Goal: Task Accomplishment & Management: Complete application form

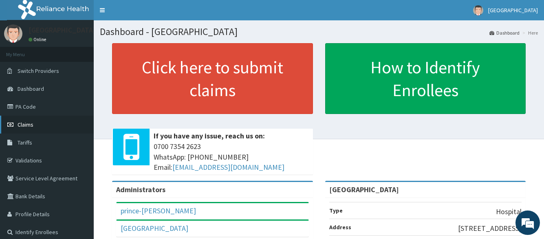
click at [38, 127] on link "Claims" at bounding box center [47, 125] width 94 height 18
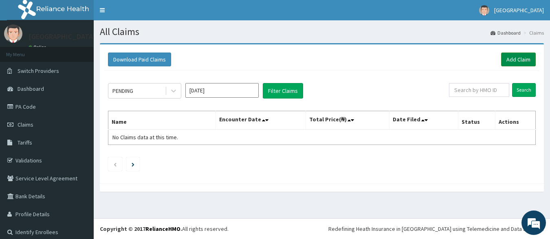
click at [505, 55] on link "Add Claim" at bounding box center [518, 60] width 35 height 14
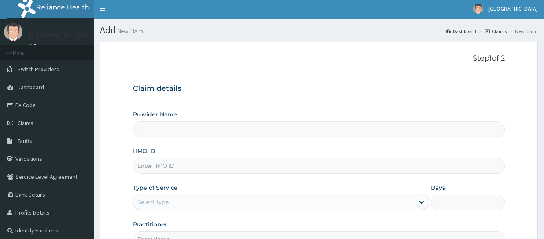
type input "[GEOGRAPHIC_DATA]"
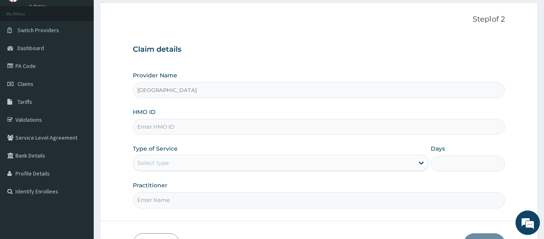
click at [264, 129] on input "HMO ID" at bounding box center [318, 127] width 371 height 16
type input "a"
type input "AVL/10203/A"
click at [292, 168] on div "Select type" at bounding box center [273, 162] width 280 height 13
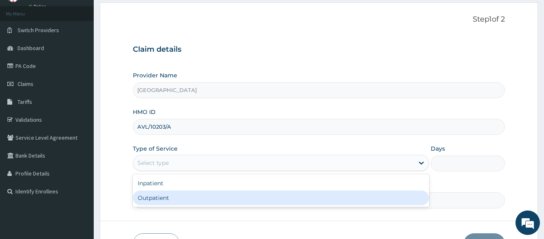
click at [248, 193] on div "Outpatient" at bounding box center [281, 198] width 296 height 15
type input "1"
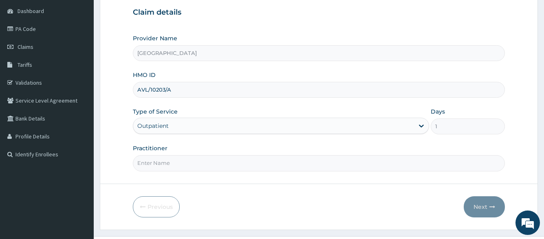
scroll to position [96, 0]
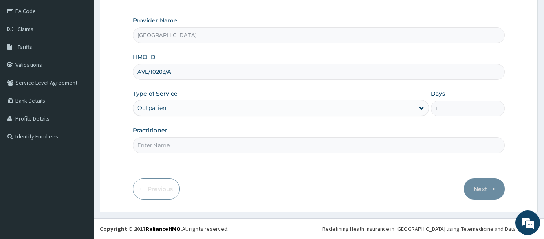
click at [279, 143] on input "Practitioner" at bounding box center [318, 145] width 371 height 16
type input "[PERSON_NAME]"
click at [488, 195] on button "Next" at bounding box center [483, 188] width 41 height 21
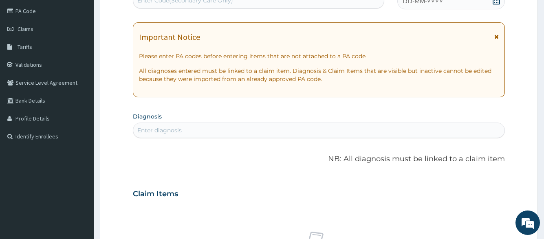
click at [435, 5] on span "DD-MM-YYYY" at bounding box center [422, 1] width 40 height 8
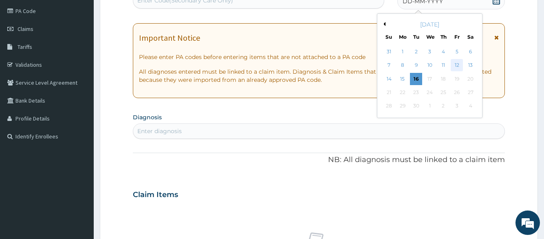
click at [454, 66] on div "12" at bounding box center [456, 65] width 12 height 12
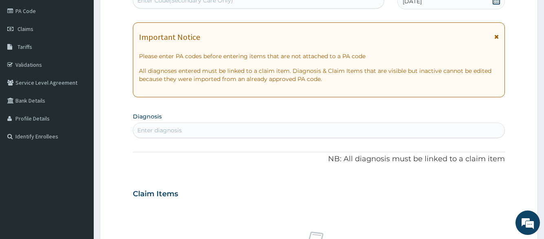
click at [322, 129] on div "Enter diagnosis" at bounding box center [318, 130] width 371 height 13
type input "[MEDICAL_DATA]"
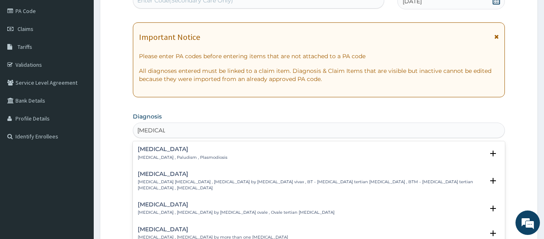
click at [191, 155] on p "[MEDICAL_DATA] , Paludism , Plasmodiosis" at bounding box center [183, 158] width 90 height 6
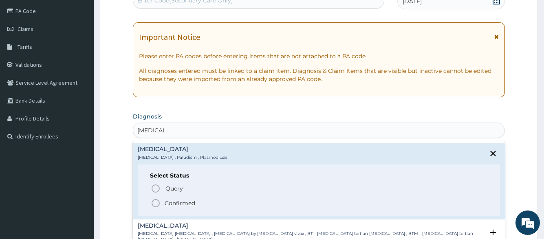
click at [181, 207] on span "Confirmed" at bounding box center [319, 203] width 336 height 10
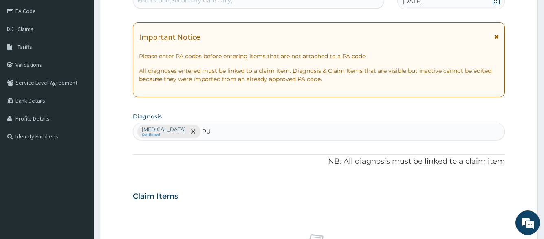
type input "PUD"
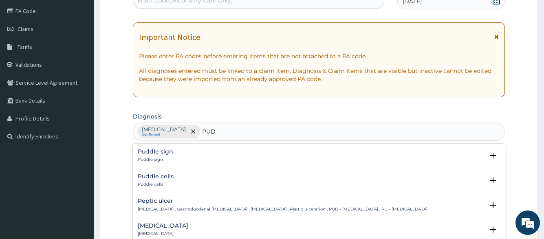
click at [185, 204] on h4 "Peptic ulcer" at bounding box center [283, 201] width 290 height 6
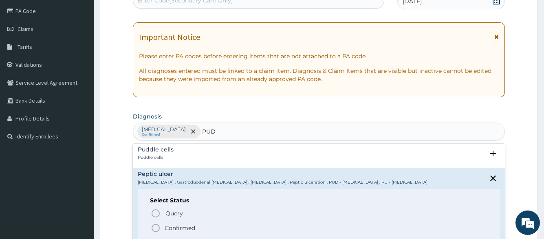
scroll to position [41, 0]
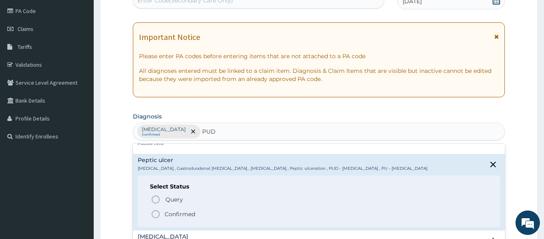
click at [187, 213] on p "Confirmed" at bounding box center [180, 214] width 31 height 8
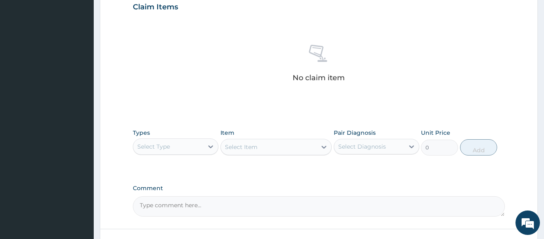
scroll to position [299, 0]
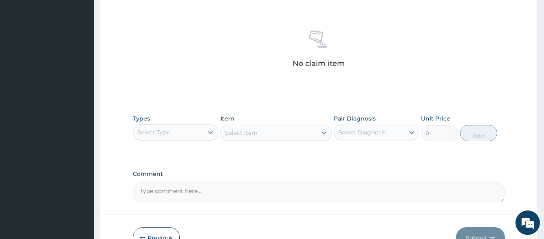
click at [196, 136] on div "Select Type" at bounding box center [168, 132] width 70 height 13
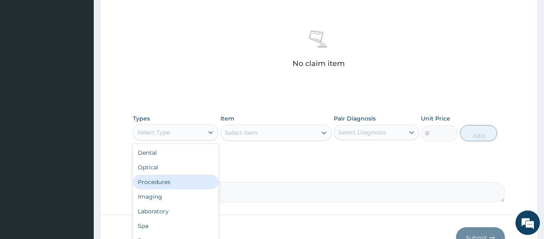
click at [187, 182] on div "Procedures" at bounding box center [176, 182] width 86 height 15
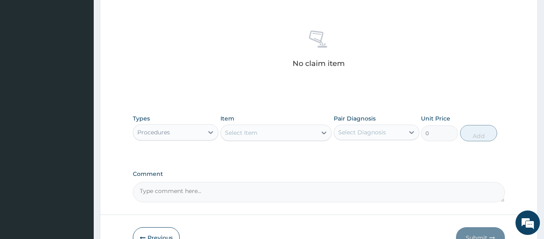
click at [276, 133] on div "Select Item" at bounding box center [269, 132] width 96 height 13
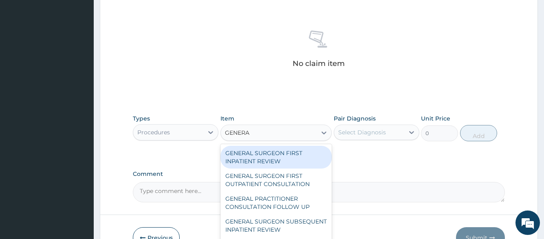
type input "GENERAL"
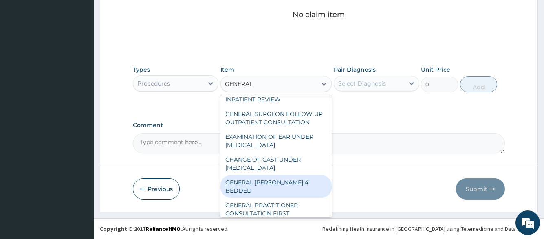
scroll to position [117, 0]
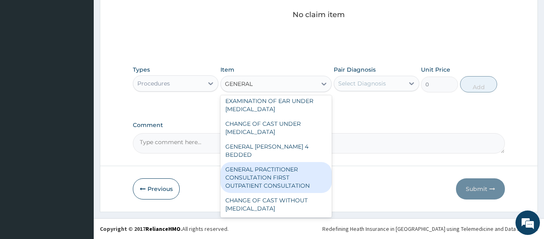
click at [282, 176] on div "GENERAL PRACTITIONER CONSULTATION FIRST OUTPATIENT CONSULTATION" at bounding box center [276, 177] width 112 height 31
type input "3547.5"
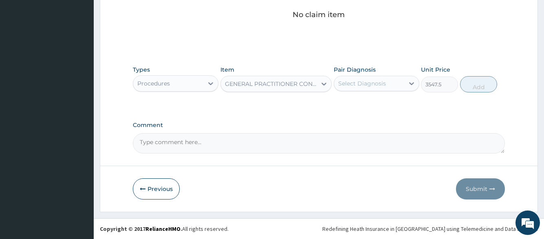
click at [352, 85] on div "Select Diagnosis" at bounding box center [362, 83] width 48 height 8
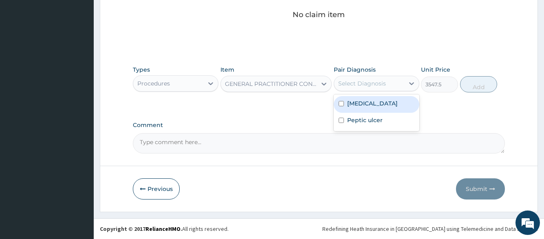
click at [353, 103] on label "[MEDICAL_DATA]" at bounding box center [372, 103] width 50 height 8
checkbox input "true"
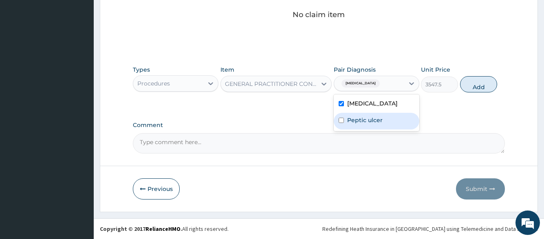
click at [353, 117] on label "Peptic ulcer" at bounding box center [364, 120] width 35 height 8
checkbox input "true"
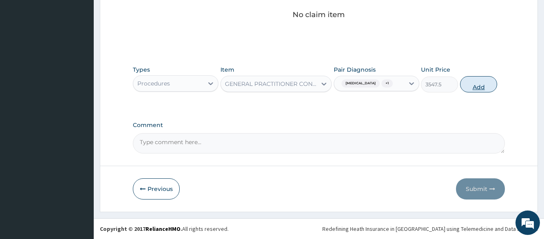
click at [470, 83] on button "Add" at bounding box center [478, 84] width 37 height 16
type input "0"
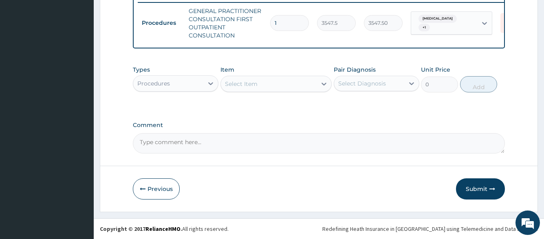
click at [191, 84] on div "Procedures" at bounding box center [168, 83] width 70 height 13
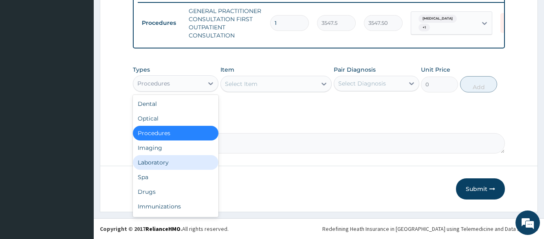
click at [178, 163] on div "Laboratory" at bounding box center [176, 162] width 86 height 15
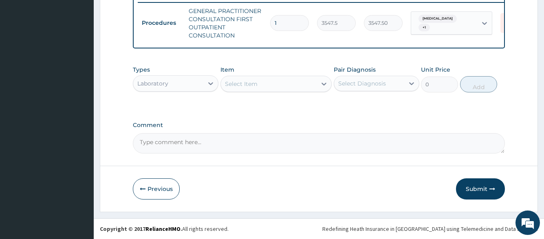
click at [280, 87] on div "Select Item" at bounding box center [269, 83] width 96 height 13
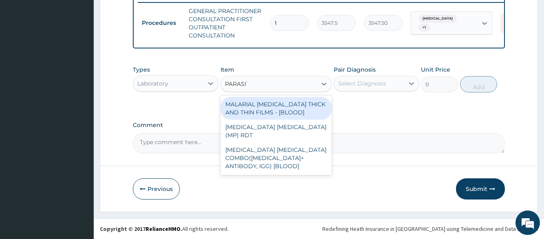
type input "[MEDICAL_DATA]"
click at [278, 115] on div "MALARIAL [MEDICAL_DATA] THICK AND THIN FILMS - [BLOOD]" at bounding box center [276, 108] width 112 height 23
type input "1612.5"
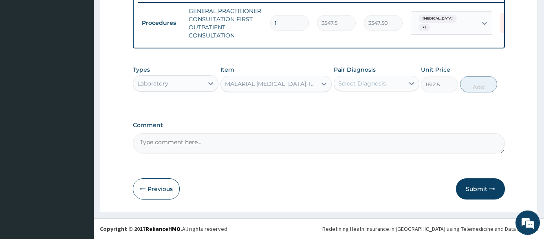
click at [354, 94] on div "Types Laboratory Item MALARIAL [MEDICAL_DATA] THICK AND THIN FILMS - [BLOOD] Pa…" at bounding box center [318, 78] width 371 height 35
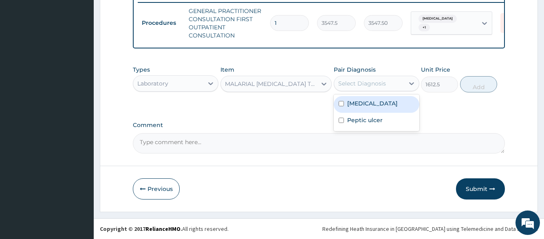
click at [360, 85] on div "Select Diagnosis" at bounding box center [362, 83] width 48 height 8
click at [360, 108] on div "[MEDICAL_DATA]" at bounding box center [377, 104] width 86 height 17
checkbox input "true"
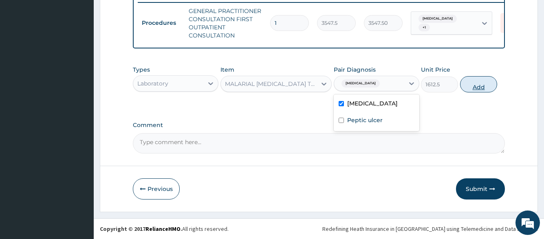
click at [487, 90] on button "Add" at bounding box center [478, 84] width 37 height 16
type input "0"
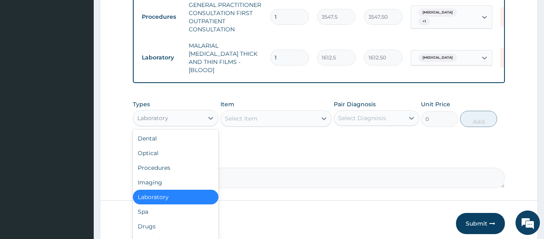
click at [162, 117] on div "Laboratory" at bounding box center [152, 118] width 31 height 8
click at [150, 219] on div "Drugs" at bounding box center [176, 226] width 86 height 15
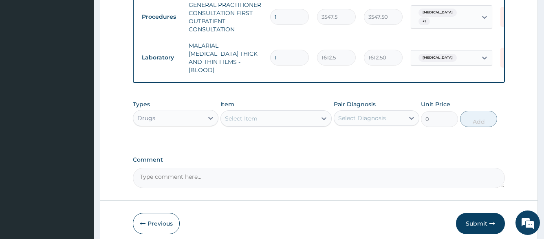
click at [263, 118] on div "Select Item" at bounding box center [269, 118] width 96 height 13
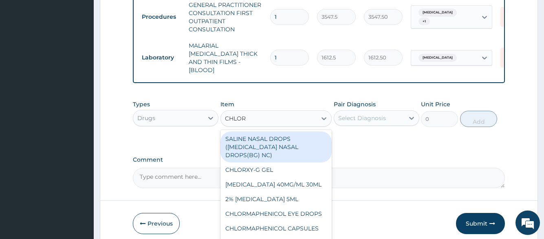
type input "CHLORO"
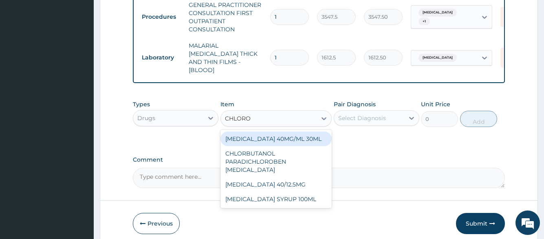
click at [261, 139] on div "[MEDICAL_DATA] 40MG/ML 30ML" at bounding box center [276, 139] width 112 height 15
type input "1419"
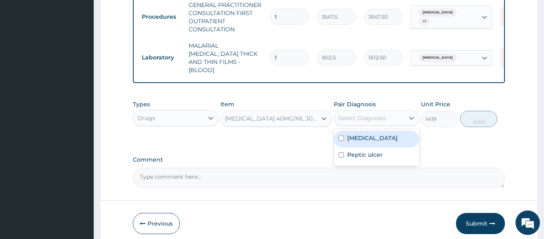
click at [371, 121] on div "Select Diagnosis" at bounding box center [369, 118] width 70 height 13
click at [365, 140] on label "[MEDICAL_DATA]" at bounding box center [372, 138] width 50 height 8
checkbox input "true"
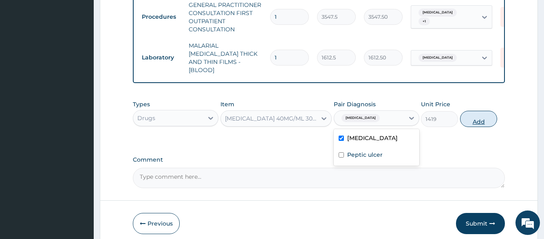
click at [464, 115] on button "Add" at bounding box center [478, 119] width 37 height 16
type input "0"
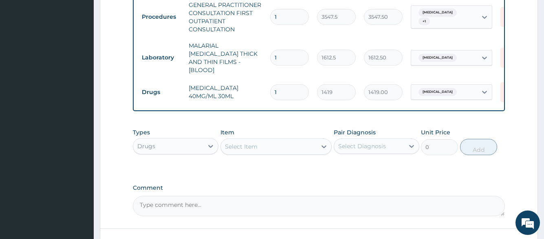
type input "0.00"
type input "3"
type input "4257.00"
type input "3"
click at [285, 150] on div "Select Item" at bounding box center [269, 146] width 96 height 13
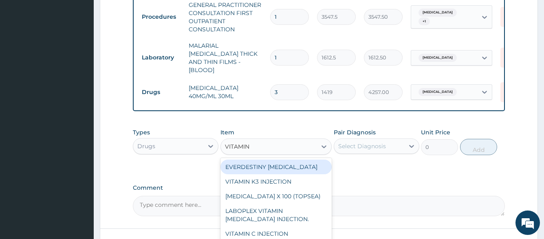
type input "VITAMIN B"
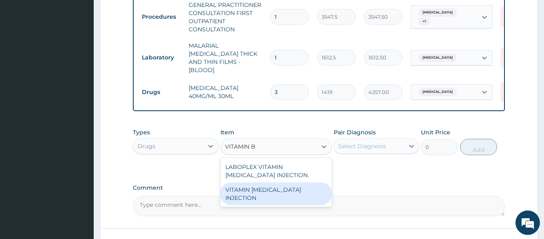
click at [284, 190] on div "VITAMIN [MEDICAL_DATA] INJECTION" at bounding box center [276, 193] width 112 height 23
type input "354.75"
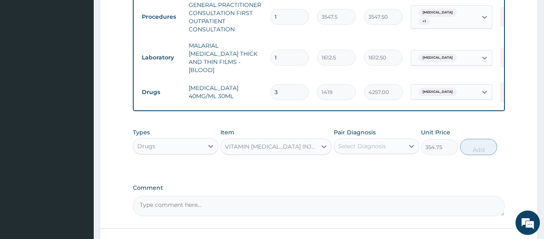
click at [375, 140] on div "Select Diagnosis" at bounding box center [369, 146] width 70 height 13
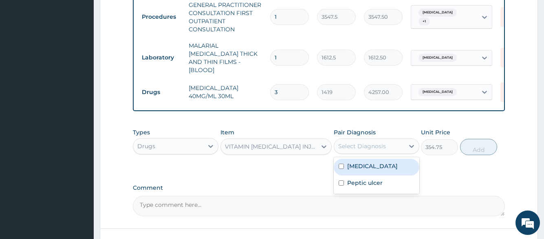
click at [369, 166] on div "[MEDICAL_DATA]" at bounding box center [377, 167] width 86 height 17
checkbox input "true"
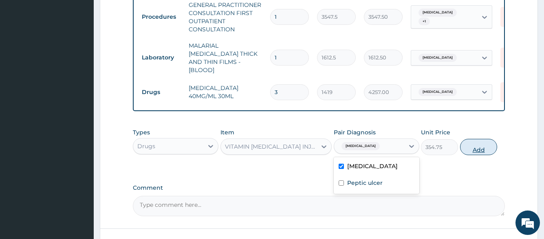
click at [471, 147] on button "Add" at bounding box center [478, 147] width 37 height 16
type input "0"
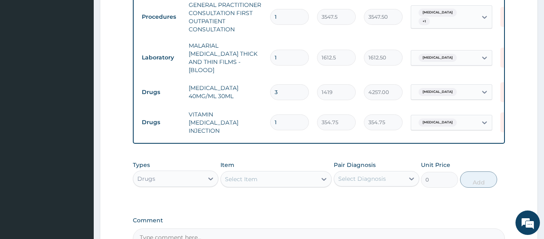
type input "0.00"
type input "3"
type input "1064.25"
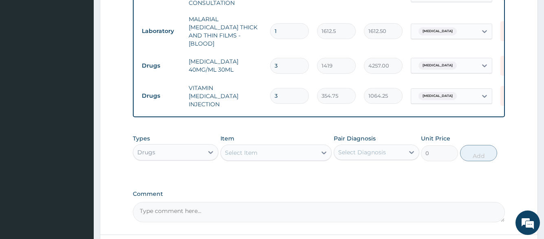
scroll to position [369, 0]
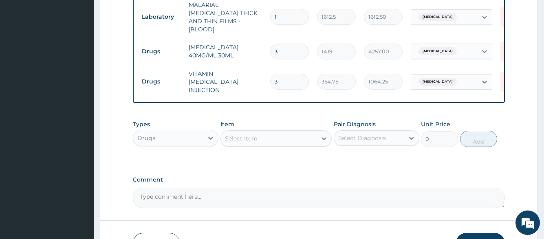
type input "3"
click at [202, 135] on div "Drugs" at bounding box center [168, 138] width 70 height 13
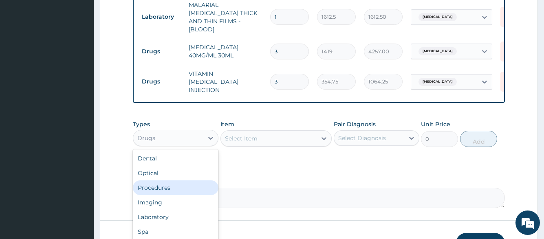
click at [268, 136] on div "Select Item" at bounding box center [269, 138] width 96 height 13
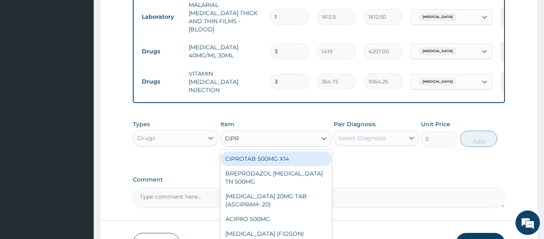
type input "[MEDICAL_DATA]"
click at [268, 151] on div "CIPROTAB 500MG X14" at bounding box center [276, 158] width 112 height 15
type input "319.275"
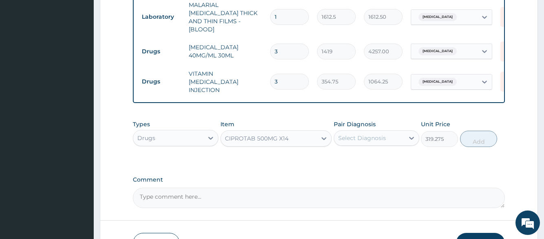
click at [366, 138] on div "Select Diagnosis" at bounding box center [369, 138] width 70 height 13
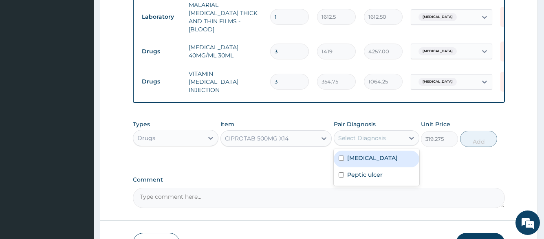
click at [364, 157] on div "[MEDICAL_DATA]" at bounding box center [377, 159] width 86 height 17
checkbox input "true"
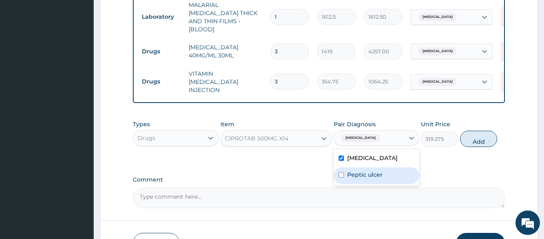
click at [362, 176] on div "Peptic ulcer" at bounding box center [377, 175] width 86 height 17
checkbox input "true"
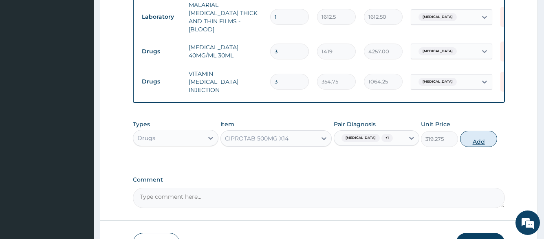
click at [463, 135] on button "Add" at bounding box center [478, 139] width 37 height 16
type input "0"
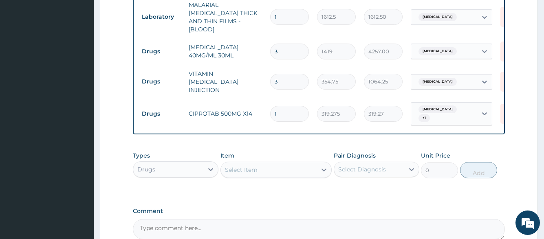
type input "10"
type input "3192.75"
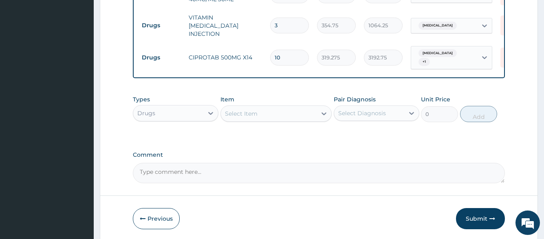
scroll to position [445, 0]
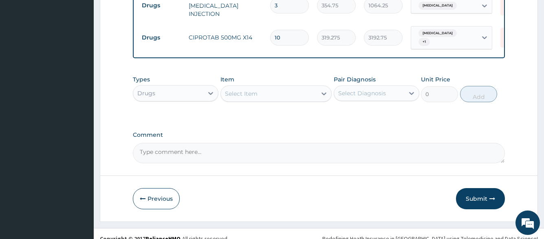
type input "10"
click at [284, 87] on div "Select Item" at bounding box center [269, 93] width 96 height 13
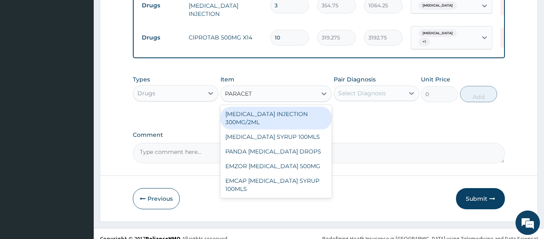
type input "PARACETA"
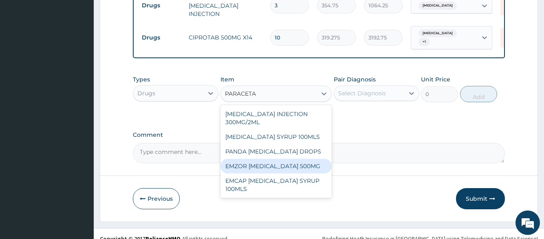
click at [273, 159] on div "EMZOR [MEDICAL_DATA] 500MG" at bounding box center [276, 166] width 112 height 15
type input "23.65"
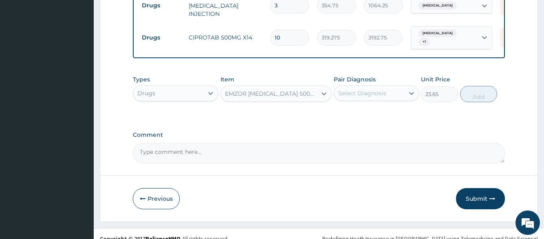
click at [395, 87] on div "Select Diagnosis" at bounding box center [369, 93] width 70 height 13
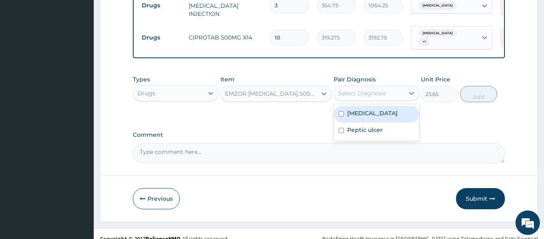
click at [381, 106] on div "[MEDICAL_DATA]" at bounding box center [377, 114] width 86 height 17
checkbox input "true"
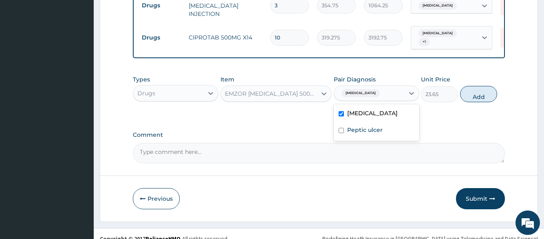
click at [376, 125] on div "Peptic ulcer" at bounding box center [377, 131] width 86 height 17
checkbox input "true"
click at [465, 88] on button "Add" at bounding box center [478, 94] width 37 height 16
type input "0"
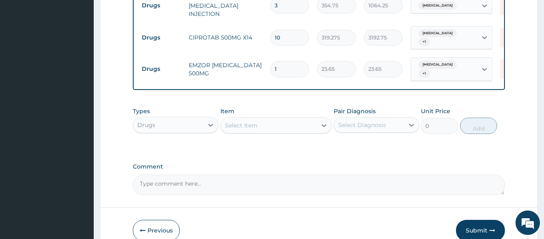
type input "18"
type input "425.70"
type input "18"
click at [287, 119] on div "Select Item" at bounding box center [269, 125] width 96 height 13
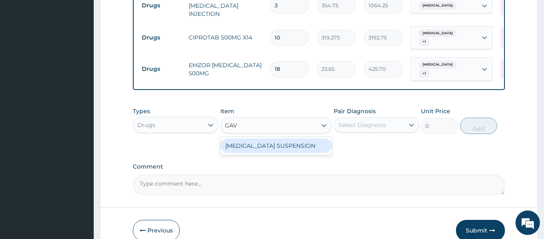
type input "GAVI"
click at [285, 138] on div "[MEDICAL_DATA] SUSPENSION" at bounding box center [276, 145] width 112 height 15
type input "8514"
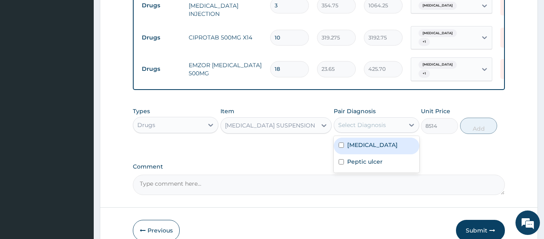
click at [351, 121] on div "Select Diagnosis" at bounding box center [362, 125] width 48 height 8
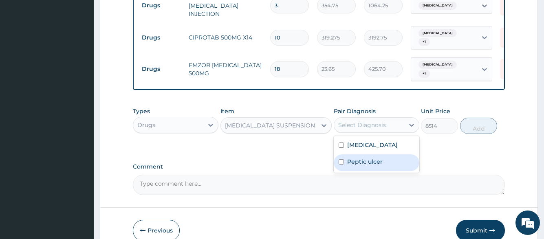
click at [350, 158] on label "Peptic ulcer" at bounding box center [364, 162] width 35 height 8
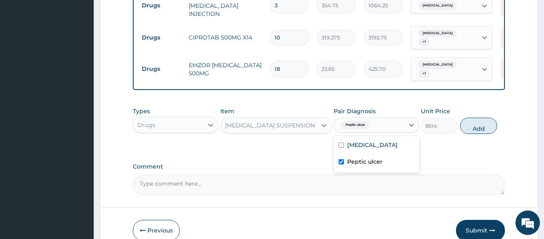
checkbox input "true"
click at [469, 118] on button "Add" at bounding box center [478, 126] width 37 height 16
type input "0"
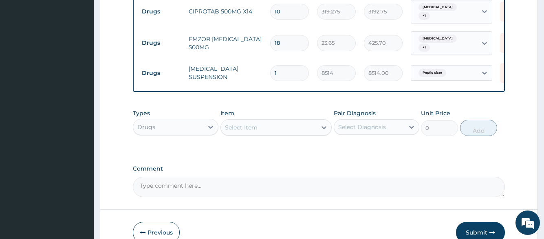
scroll to position [501, 0]
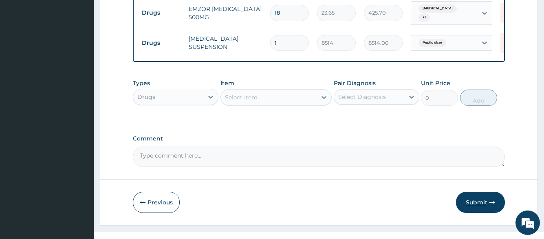
click at [468, 192] on button "Submit" at bounding box center [480, 202] width 49 height 21
